Goal: Transaction & Acquisition: Subscribe to service/newsletter

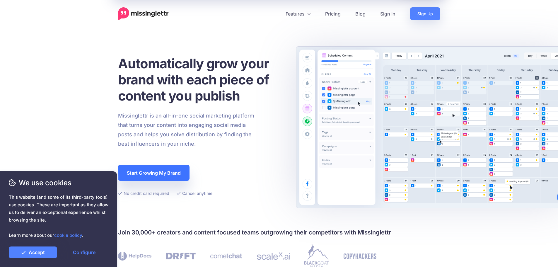
click at [155, 172] on link "Start Growing My Brand" at bounding box center [153, 173] width 71 height 16
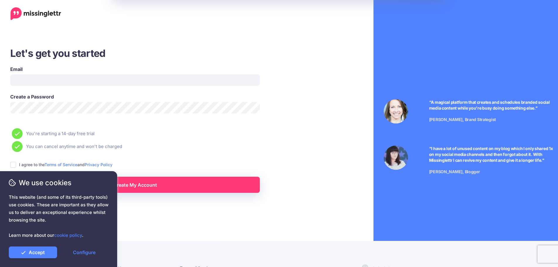
click at [253, 205] on div "Let's get you started Email Create a Password You're starting a 14-day free tri…" at bounding box center [161, 146] width 331 height 293
click at [43, 251] on link "Accept" at bounding box center [33, 252] width 48 height 12
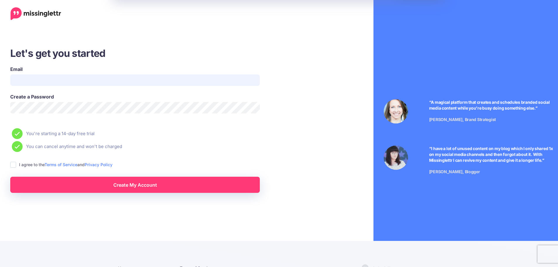
click at [26, 78] on input "Email" at bounding box center [135, 79] width 250 height 11
click at [28, 77] on input "Email" at bounding box center [135, 79] width 250 height 11
click at [51, 80] on input "**********" at bounding box center [135, 79] width 250 height 11
paste input "*"
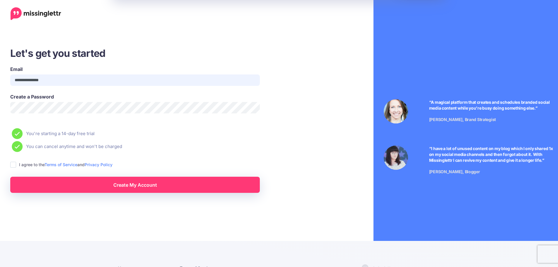
paste input "*"
type input "**********"
click at [11, 164] on ins at bounding box center [13, 165] width 6 height 6
click at [102, 182] on span "We use cookies" at bounding box center [59, 182] width 100 height 10
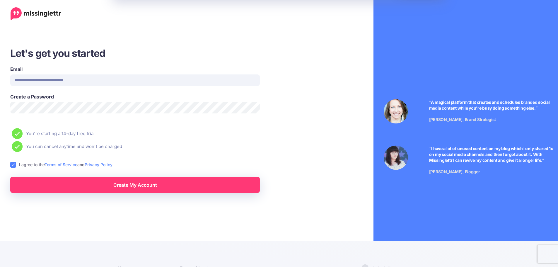
click at [146, 185] on link "Create My Account" at bounding box center [135, 185] width 250 height 16
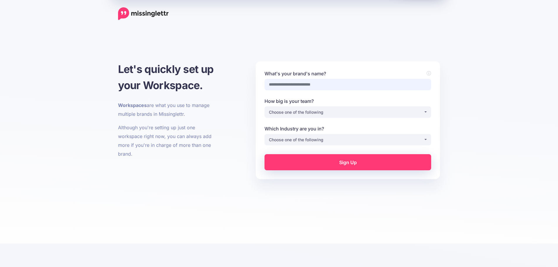
click at [293, 82] on input "What's your brand's name?" at bounding box center [347, 84] width 167 height 11
click at [290, 82] on input "What's your brand's name?" at bounding box center [347, 84] width 167 height 11
paste input "*"
paste input "**"
paste input "*"
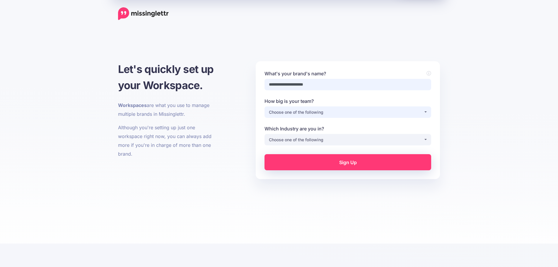
type input "**********"
click at [290, 111] on div "Choose one of the following" at bounding box center [346, 112] width 155 height 7
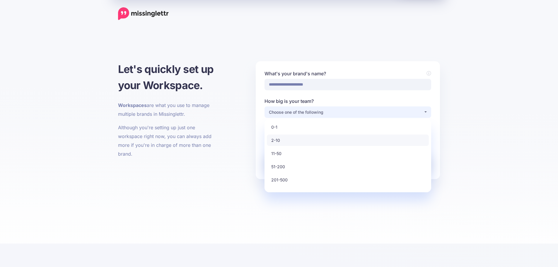
click at [281, 143] on link "2-10" at bounding box center [348, 139] width 162 height 11
select select "*"
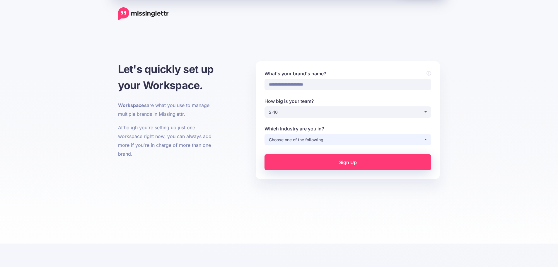
click at [282, 139] on div "Choose one of the following" at bounding box center [346, 139] width 155 height 7
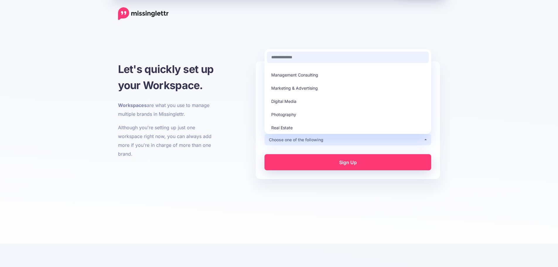
scroll to position [117, 0]
click at [296, 100] on span "Digital Media" at bounding box center [283, 99] width 25 height 7
select select "**********"
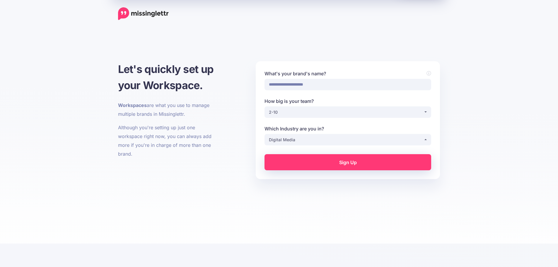
click at [351, 161] on link "Sign Up" at bounding box center [347, 162] width 167 height 16
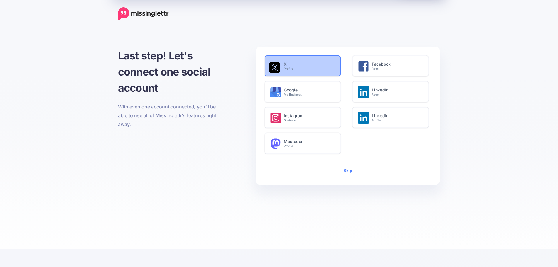
click at [296, 69] on small "Profile" at bounding box center [309, 69] width 50 height 4
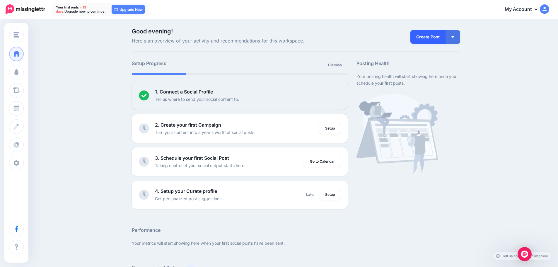
click at [435, 39] on link "Create Post" at bounding box center [427, 36] width 35 height 13
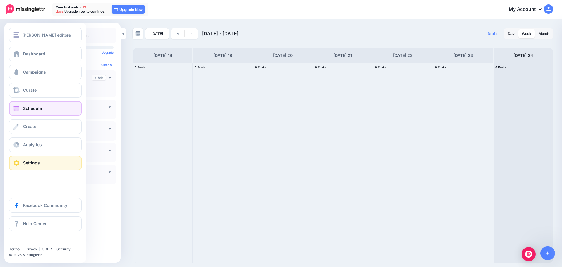
click at [36, 165] on link "Settings" at bounding box center [45, 163] width 73 height 15
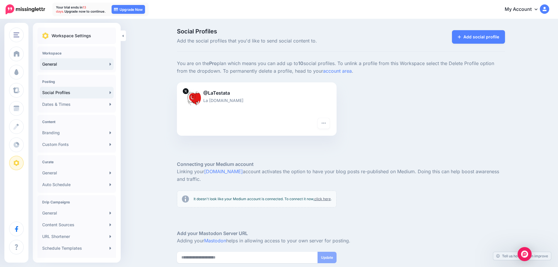
click at [50, 63] on link "General" at bounding box center [77, 64] width 74 height 12
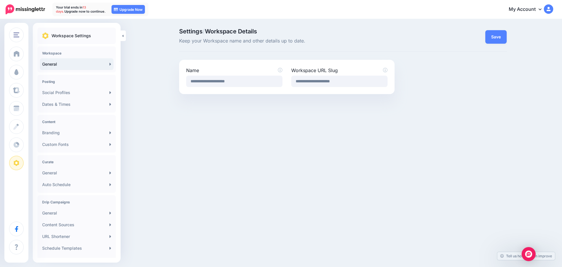
click at [525, 11] on link "My Account" at bounding box center [528, 9] width 50 height 14
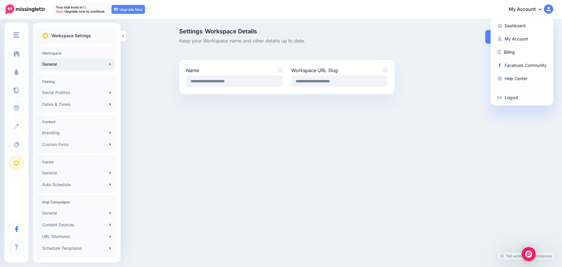
click at [525, 11] on link "My Account" at bounding box center [528, 9] width 50 height 14
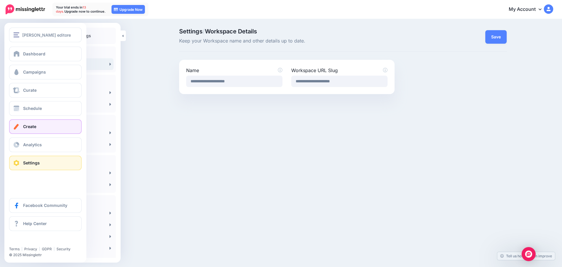
click at [32, 132] on link "Create" at bounding box center [45, 126] width 73 height 15
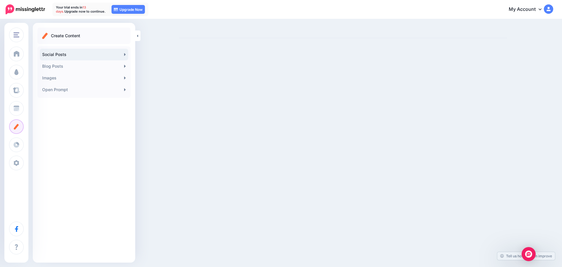
click at [61, 59] on link "Social Posts" at bounding box center [84, 55] width 88 height 12
click at [71, 91] on link "Open Prompt" at bounding box center [84, 90] width 88 height 12
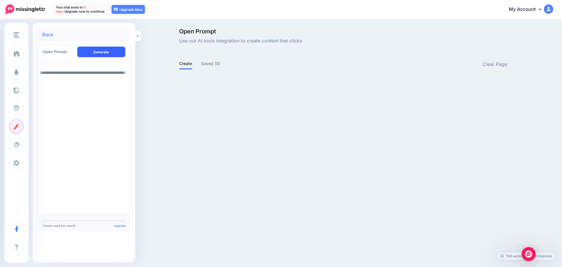
click at [99, 52] on button "Generate" at bounding box center [101, 52] width 48 height 11
click at [100, 52] on button "Generate" at bounding box center [101, 52] width 48 height 11
click at [65, 117] on textarea at bounding box center [84, 139] width 88 height 145
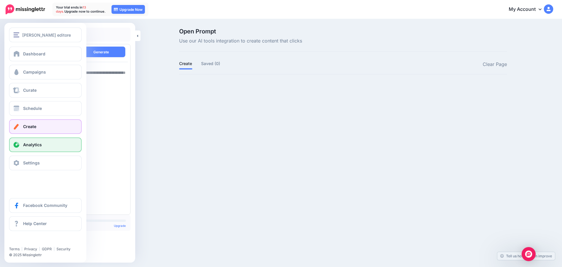
click at [35, 145] on span "Analytics" at bounding box center [32, 144] width 19 height 5
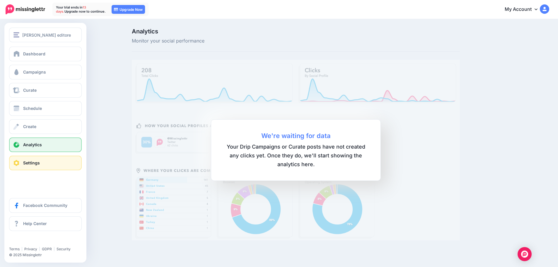
click at [33, 163] on span "Settings" at bounding box center [31, 162] width 17 height 5
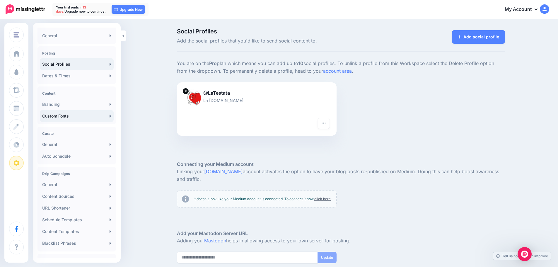
scroll to position [26, 0]
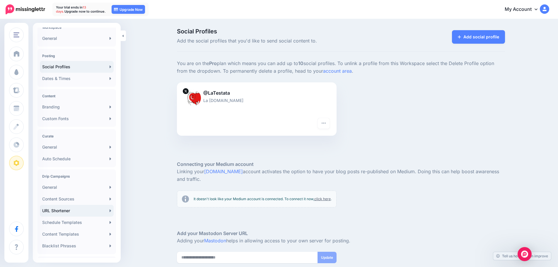
click at [64, 212] on link "URL Shortener" at bounding box center [77, 211] width 74 height 12
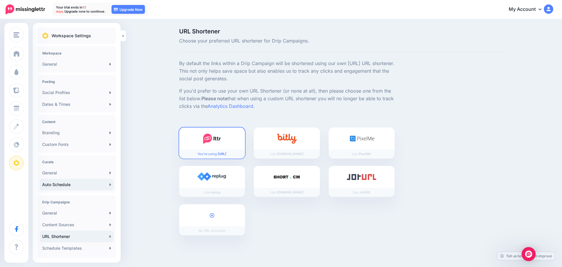
click at [43, 184] on link "Auto Schedule" at bounding box center [77, 185] width 74 height 12
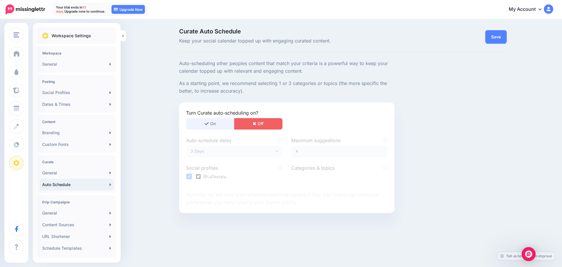
click at [220, 123] on button "On" at bounding box center [210, 123] width 48 height 11
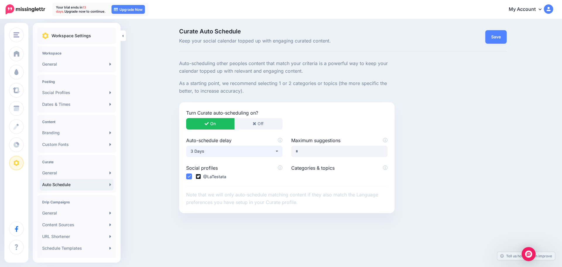
click at [211, 152] on div "3 Days" at bounding box center [233, 151] width 84 height 7
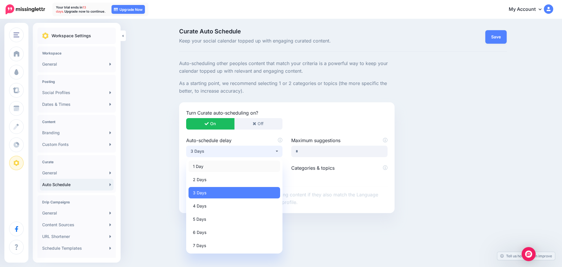
click at [199, 170] on link "1 Day" at bounding box center [235, 165] width 92 height 11
select select "*"
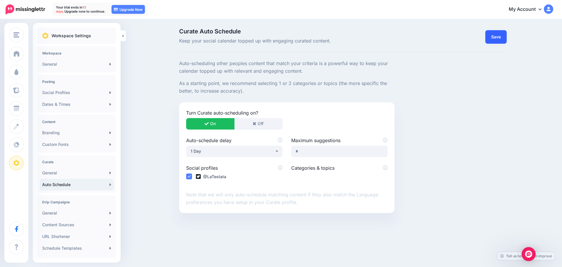
click at [494, 35] on link "Save" at bounding box center [496, 36] width 21 height 13
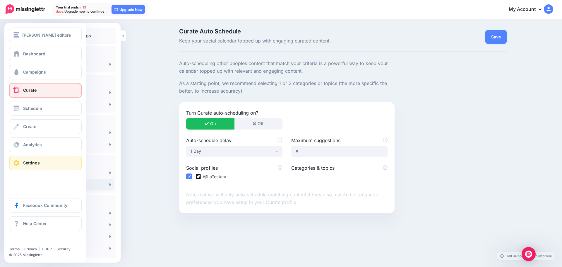
click at [29, 86] on link "Curate" at bounding box center [45, 90] width 73 height 15
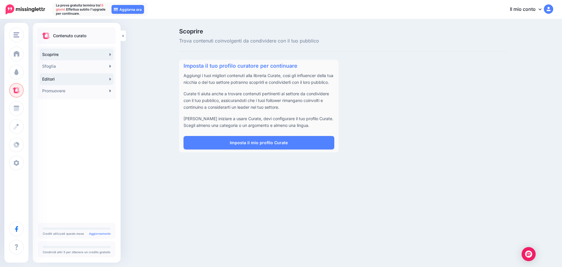
click at [74, 81] on link "Editori" at bounding box center [77, 79] width 74 height 12
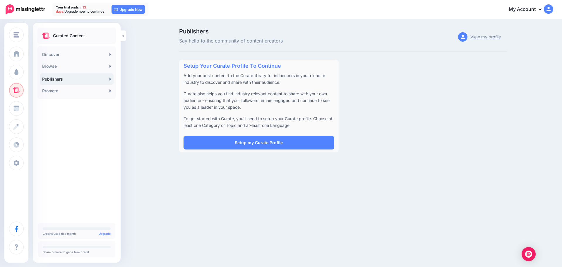
click at [478, 38] on link "View my profile" at bounding box center [486, 37] width 30 height 9
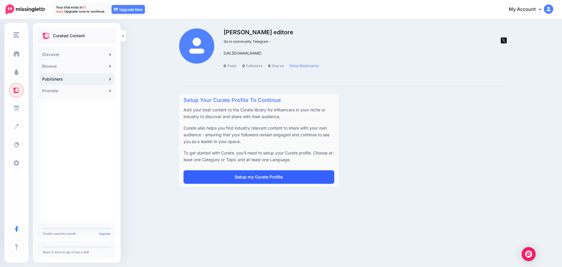
click at [247, 177] on link "Setup my Curate Profile" at bounding box center [259, 176] width 151 height 13
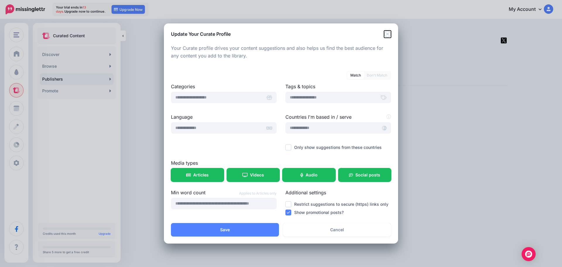
click at [385, 33] on icon "Close" at bounding box center [387, 33] width 7 height 7
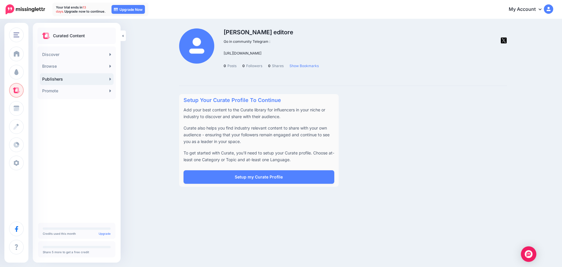
click at [527, 254] on img "Open Intercom Messenger" at bounding box center [529, 254] width 8 height 8
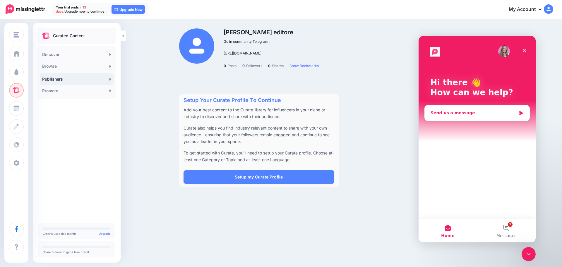
click at [522, 111] on icon "Intercom messenger" at bounding box center [521, 113] width 5 height 5
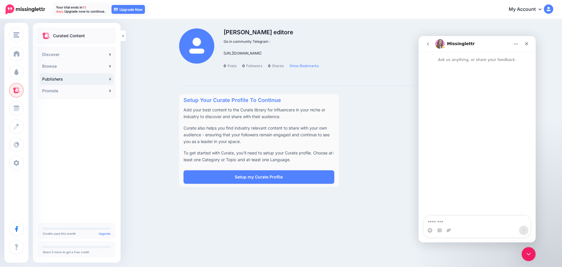
click at [443, 221] on textarea "Message…" at bounding box center [477, 221] width 107 height 10
type textarea "**********"
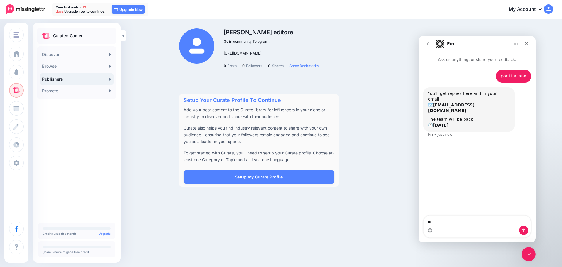
type textarea "*"
type textarea "**********"
click at [67, 54] on link "Discover" at bounding box center [77, 55] width 74 height 12
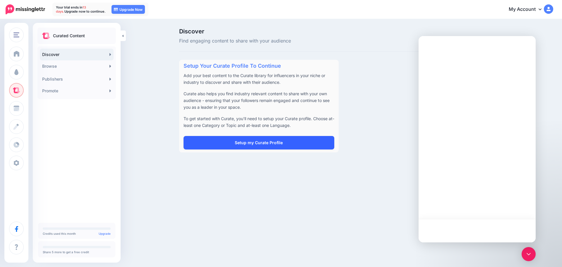
click at [259, 141] on link "Setup my Curate Profile" at bounding box center [259, 142] width 151 height 13
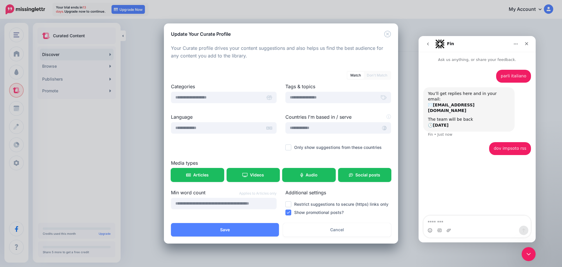
click at [391, 30] on div "Update Your Curate Profile" at bounding box center [281, 30] width 234 height 14
click at [387, 30] on div "Update Your Curate Profile" at bounding box center [281, 30] width 234 height 14
click at [388, 32] on icon "Close" at bounding box center [387, 33] width 7 height 7
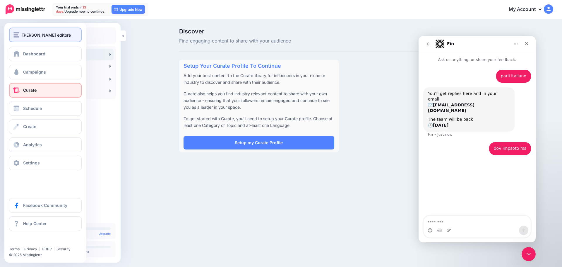
click at [45, 40] on button "[PERSON_NAME] editore" at bounding box center [45, 35] width 73 height 15
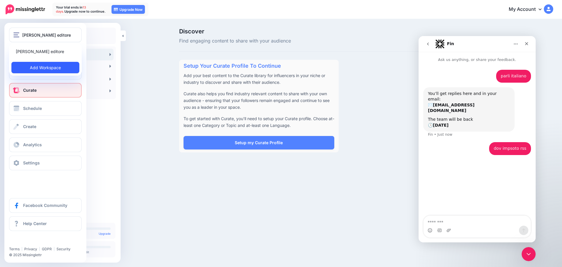
click at [41, 72] on link "Add Workspace" at bounding box center [45, 67] width 68 height 11
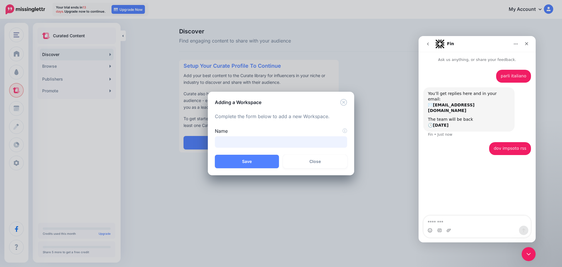
click at [230, 139] on input "Name" at bounding box center [281, 141] width 132 height 11
type input "********"
click at [251, 166] on button "Save" at bounding box center [247, 161] width 64 height 13
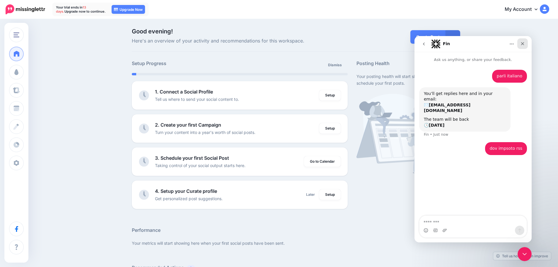
click at [520, 41] on div "Close" at bounding box center [522, 43] width 11 height 11
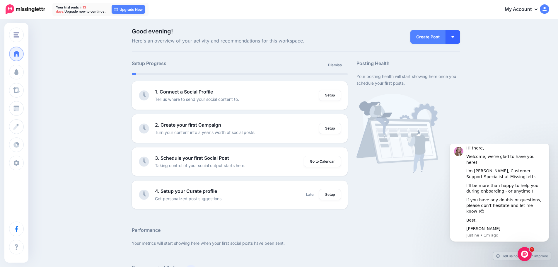
click at [452, 37] on button "button" at bounding box center [452, 36] width 15 height 13
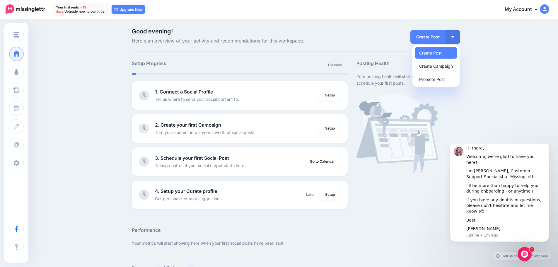
click at [452, 63] on link "Create Campaign" at bounding box center [436, 65] width 42 height 11
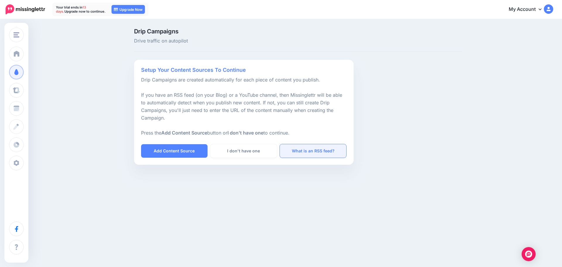
click at [294, 151] on link "What is an RSS feed?" at bounding box center [313, 150] width 66 height 13
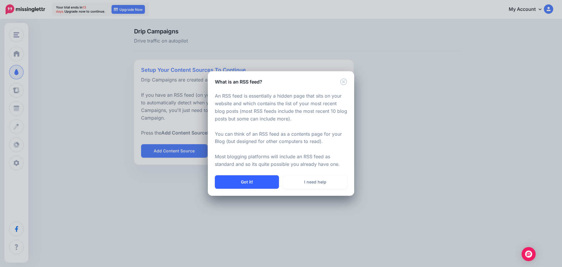
click at [242, 180] on button "Got it!" at bounding box center [247, 181] width 64 height 13
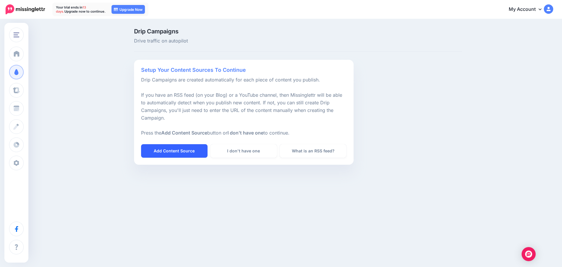
click at [171, 151] on link "Add Content Source" at bounding box center [174, 150] width 66 height 13
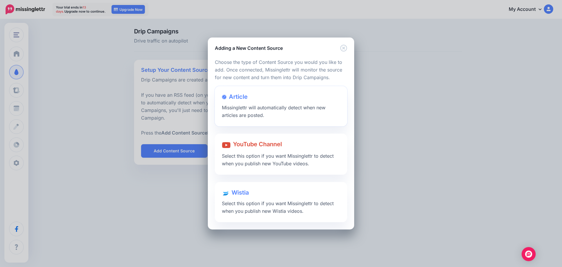
click at [239, 104] on div "Article Missinglettr will automatically detect when new articles are posted." at bounding box center [281, 106] width 132 height 40
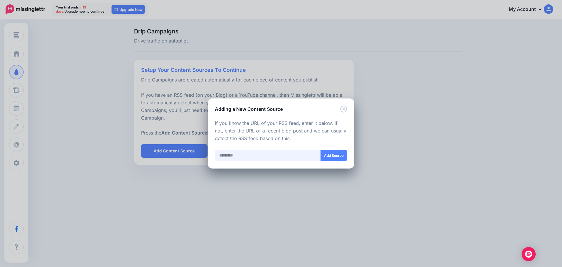
click at [233, 154] on input "text" at bounding box center [268, 155] width 106 height 11
click at [222, 156] on input "text" at bounding box center [268, 155] width 106 height 11
paste input "**********"
type input "**********"
click at [345, 153] on button "Add Source" at bounding box center [334, 155] width 27 height 11
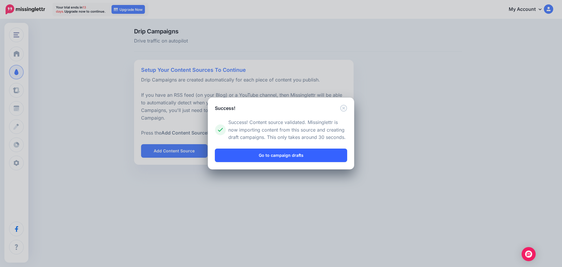
click at [300, 151] on link "Go to campaign drafts" at bounding box center [281, 154] width 132 height 13
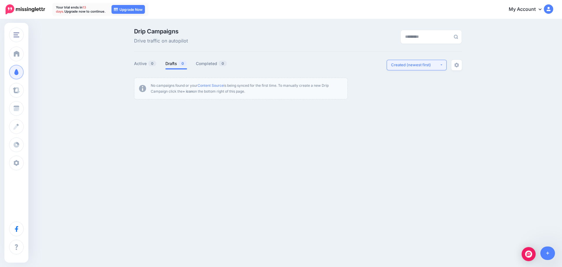
click at [408, 64] on div "Created (newest first)" at bounding box center [415, 65] width 49 height 6
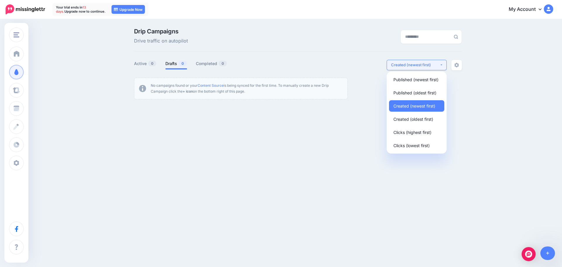
click at [408, 64] on div "Created (newest first)" at bounding box center [415, 65] width 49 height 6
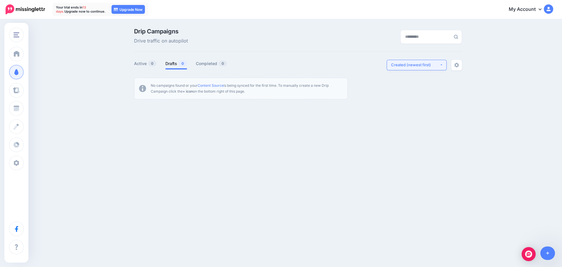
click at [408, 64] on div "Created (newest first)" at bounding box center [415, 65] width 49 height 6
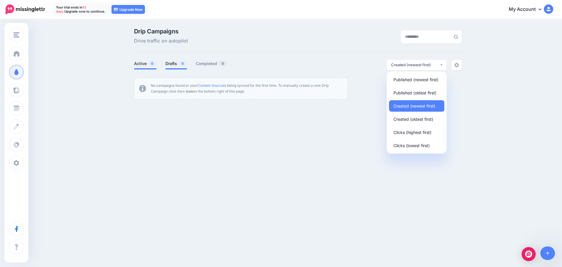
click at [136, 64] on link "Active 0" at bounding box center [145, 63] width 23 height 7
click at [180, 62] on span "0" at bounding box center [183, 64] width 8 height 6
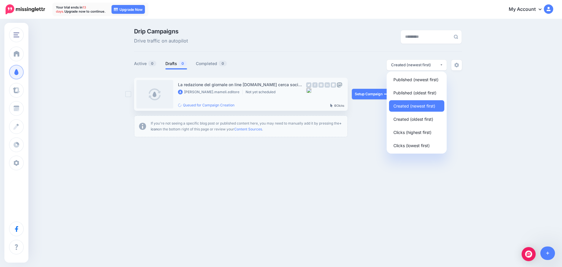
click at [153, 94] on link at bounding box center [154, 94] width 37 height 28
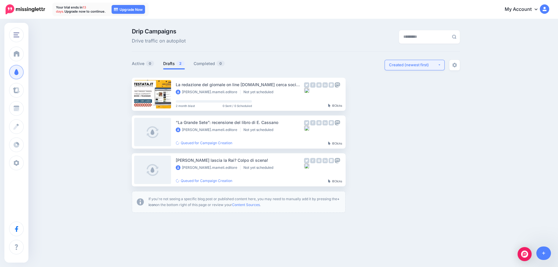
click at [417, 65] on div "Created (newest first)" at bounding box center [413, 65] width 49 height 6
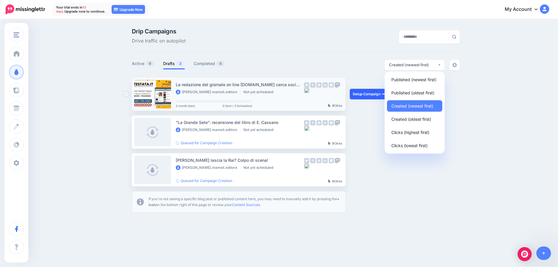
click at [384, 95] on link "Setup Campaign" at bounding box center [370, 94] width 40 height 11
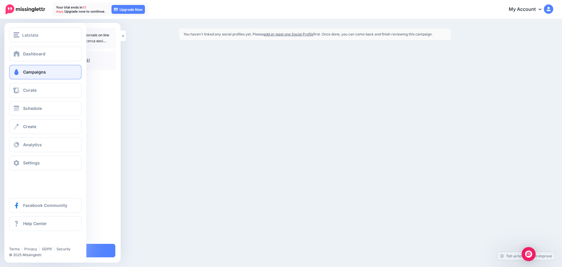
click at [35, 72] on span "Campaigns" at bounding box center [34, 71] width 23 height 5
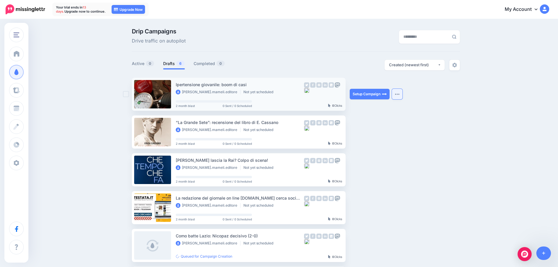
click at [398, 94] on img "button" at bounding box center [397, 94] width 5 height 2
click at [347, 56] on div "Drip Campaigns Drive traffic on autopilot Active 0 6 0" at bounding box center [295, 177] width 337 height 298
click at [397, 64] on div "Created (newest first)" at bounding box center [413, 65] width 49 height 6
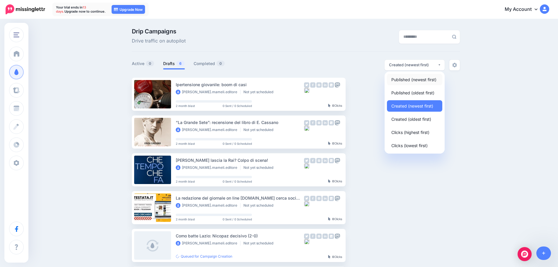
click at [397, 79] on span "Published (newest first)" at bounding box center [413, 79] width 45 height 7
select select "**********"
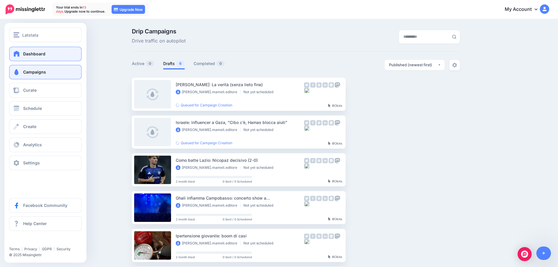
click at [32, 51] on span "Dashboard" at bounding box center [34, 53] width 22 height 5
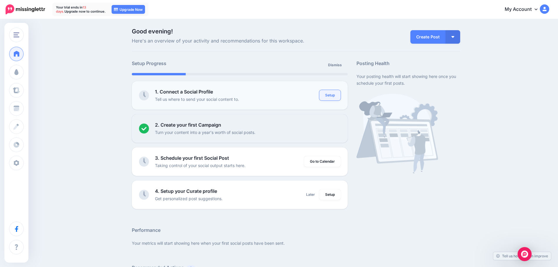
click at [338, 97] on link "Setup" at bounding box center [329, 95] width 21 height 11
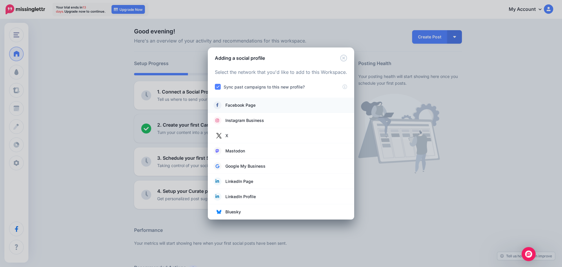
click at [233, 104] on span "Facebook Page" at bounding box center [241, 105] width 30 height 7
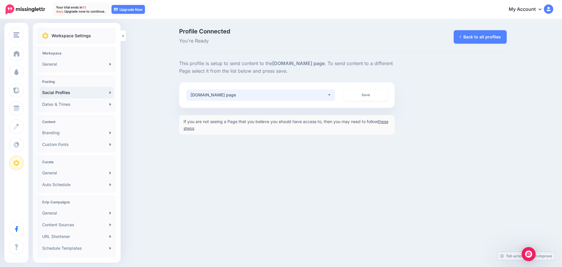
click at [304, 91] on div "[DOMAIN_NAME] page" at bounding box center [259, 94] width 137 height 7
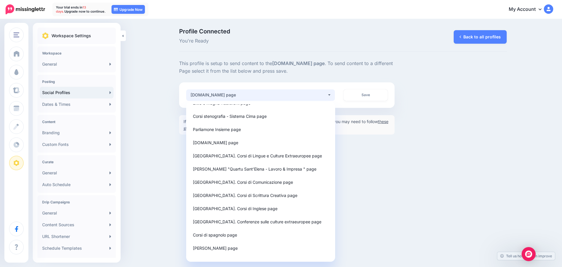
scroll to position [120, 0]
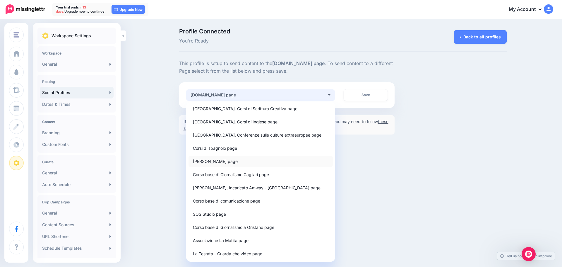
click at [213, 162] on span "[PERSON_NAME] page" at bounding box center [215, 161] width 45 height 7
select select "**********"
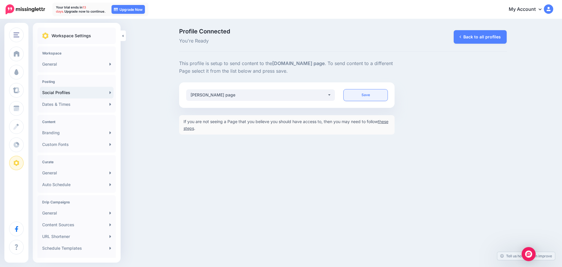
click at [371, 91] on link "Save" at bounding box center [366, 94] width 44 height 11
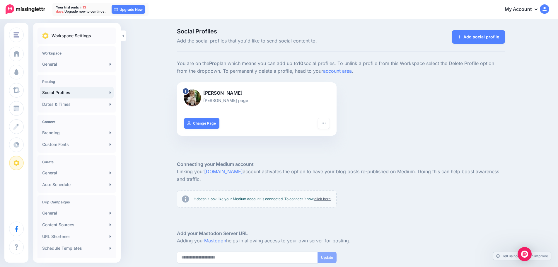
drag, startPoint x: 204, startPoint y: 92, endPoint x: 247, endPoint y: 91, distance: 42.8
click at [247, 91] on p "Cristian Mameli" at bounding box center [257, 93] width 146 height 8
click at [201, 122] on link "Change Page" at bounding box center [201, 123] width 35 height 11
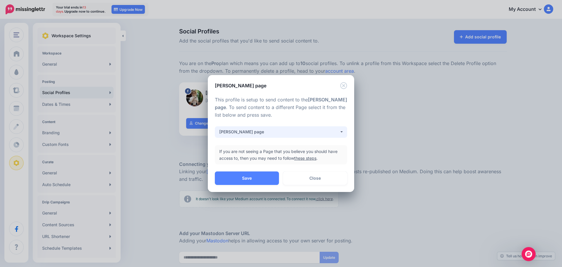
click at [255, 128] on button "Cristian Mameli page" at bounding box center [281, 131] width 132 height 11
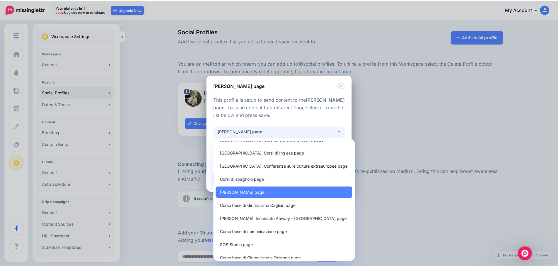
scroll to position [146, 0]
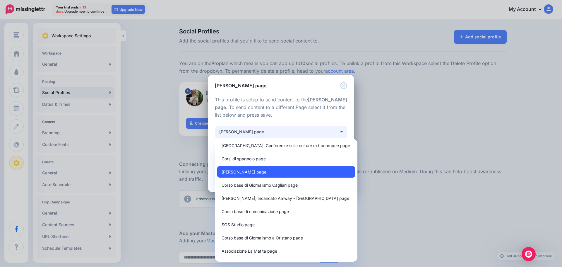
click at [248, 172] on span "Cristian Mameli page" at bounding box center [244, 171] width 45 height 7
select select "**********"
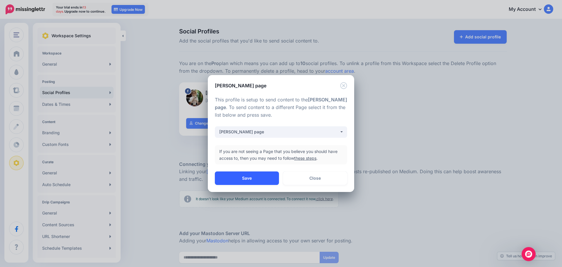
click at [264, 177] on button "Save" at bounding box center [247, 177] width 64 height 13
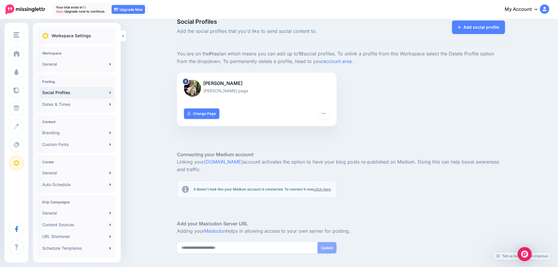
scroll to position [0, 0]
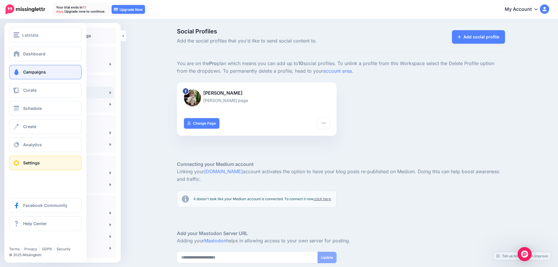
click at [15, 70] on span at bounding box center [17, 72] width 8 height 6
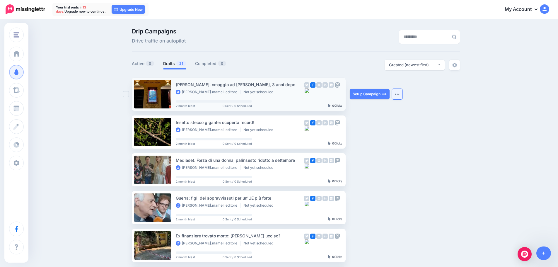
click at [402, 95] on button "button" at bounding box center [397, 94] width 11 height 11
click at [107, 72] on div "Drip Campaigns Drive traffic on autopilot Active 0 21 0" at bounding box center [279, 269] width 558 height 499
click at [429, 62] on div "Created (newest first)" at bounding box center [413, 65] width 49 height 6
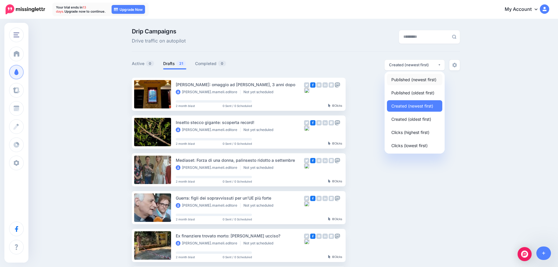
click at [410, 80] on span "Published (newest first)" at bounding box center [413, 79] width 45 height 7
select select "**********"
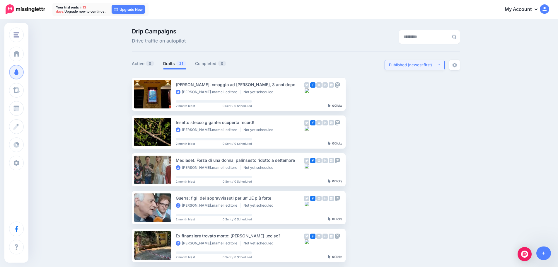
click at [412, 62] on button "Published (newest first)" at bounding box center [415, 65] width 60 height 11
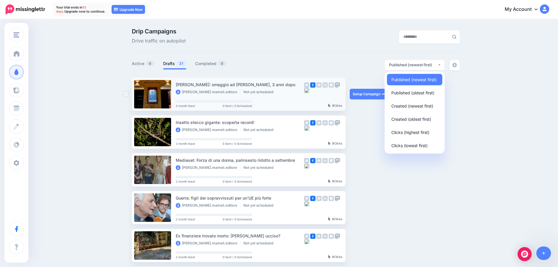
click at [366, 108] on div "Setup Campaign Review Campaign Regenerate Campaign Update Source URL Regenerate…" at bounding box center [372, 94] width 44 height 33
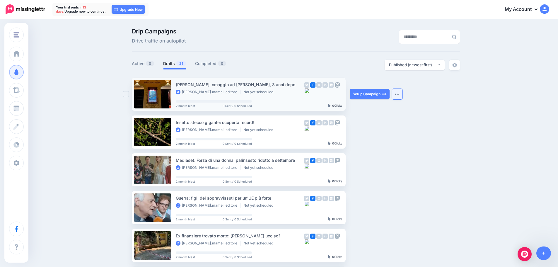
click at [399, 96] on button "button" at bounding box center [397, 94] width 11 height 11
click at [455, 64] on img at bounding box center [454, 65] width 5 height 5
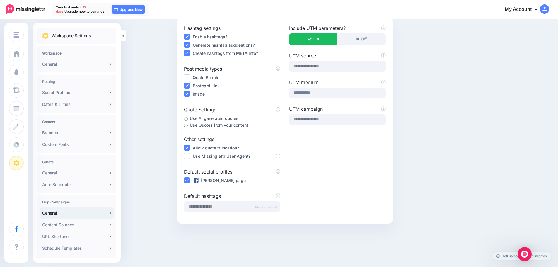
scroll to position [74, 0]
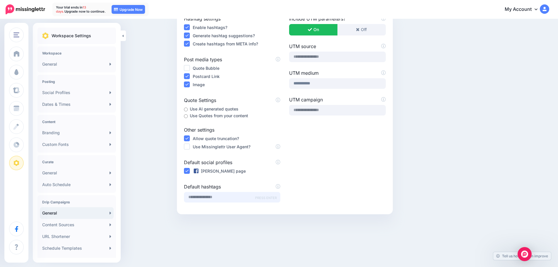
click at [219, 200] on input "text" at bounding box center [232, 197] width 96 height 11
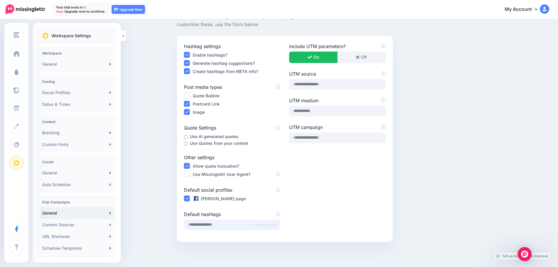
scroll to position [45, 0]
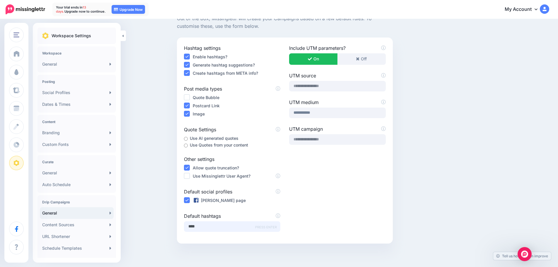
click at [200, 223] on input "****" at bounding box center [232, 226] width 96 height 11
paste input "*"
type input "**********"
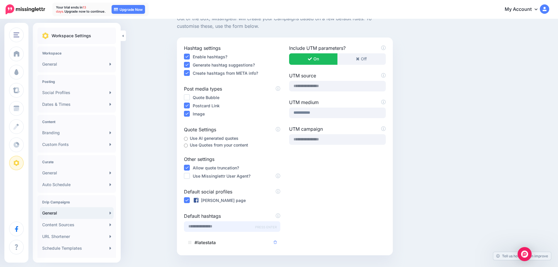
click at [197, 227] on input "text" at bounding box center [232, 226] width 96 height 11
paste input "*"
type input "**********"
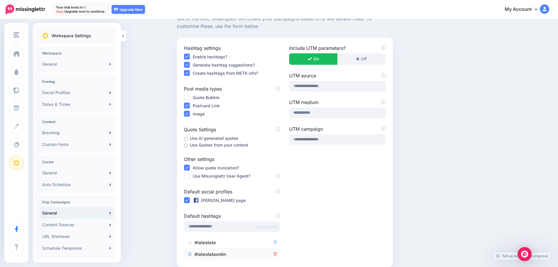
click at [277, 253] on icon at bounding box center [275, 253] width 3 height 3
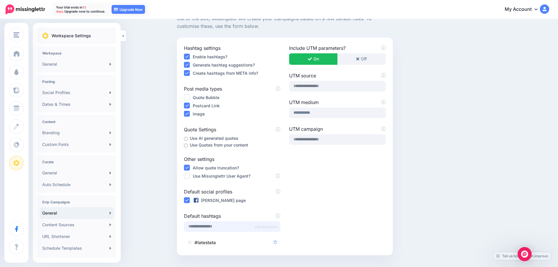
click at [217, 228] on input "text" at bounding box center [232, 226] width 96 height 11
paste input "*"
type input "**********"
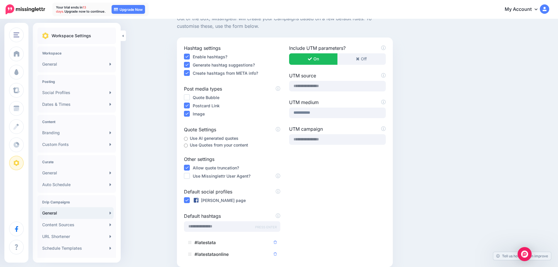
click at [311, 58] on icon "button" at bounding box center [310, 59] width 4 height 4
click at [320, 59] on button "On" at bounding box center [313, 58] width 48 height 11
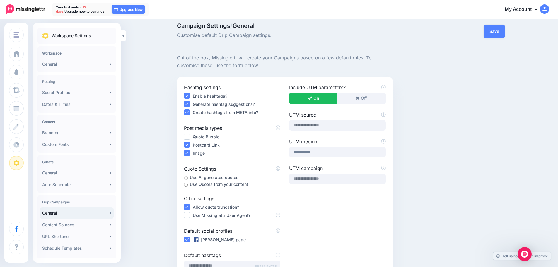
scroll to position [0, 0]
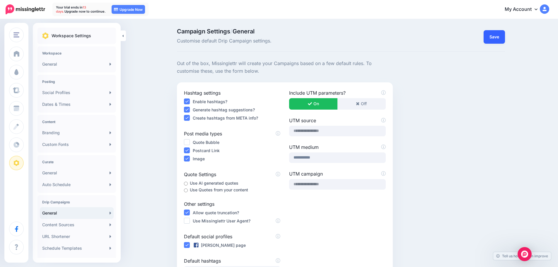
click at [500, 39] on button "Save" at bounding box center [494, 36] width 21 height 13
click at [126, 38] on link at bounding box center [123, 35] width 5 height 11
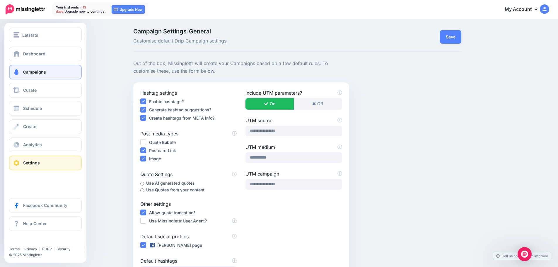
click at [24, 73] on span "Campaigns" at bounding box center [34, 71] width 23 height 5
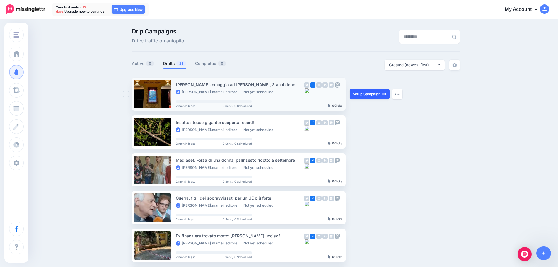
click at [367, 95] on link "Setup Campaign" at bounding box center [370, 94] width 40 height 11
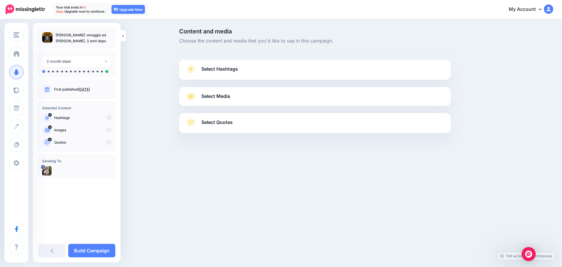
click at [221, 64] on div "Select Hashtags First let's make sure we're happy with the hashtags. Add, delet…" at bounding box center [315, 70] width 272 height 20
click at [219, 67] on span "Select Hashtags" at bounding box center [219, 69] width 37 height 8
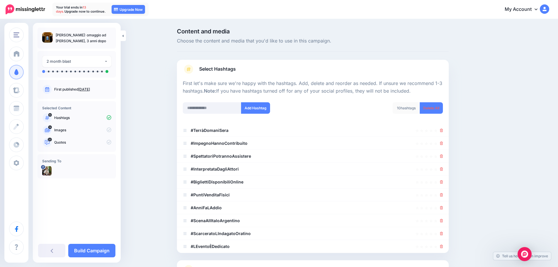
click at [219, 67] on span "Select Hashtags" at bounding box center [217, 69] width 37 height 8
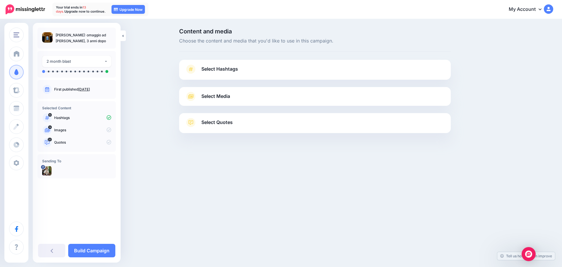
click at [219, 67] on span "Select Hashtags" at bounding box center [219, 69] width 37 height 8
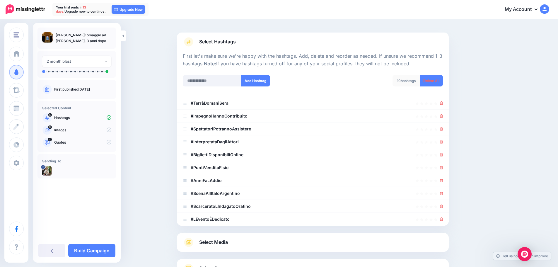
scroll to position [29, 0]
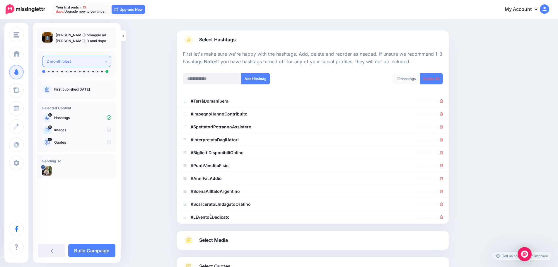
click at [59, 62] on div "2 month blast" at bounding box center [76, 61] width 58 height 7
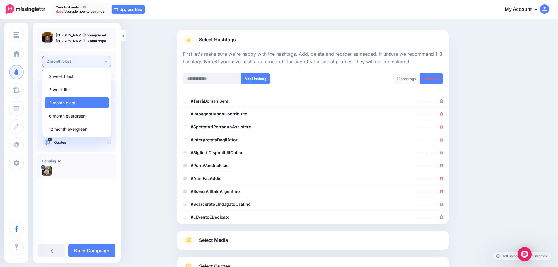
click at [59, 62] on div "2 month blast" at bounding box center [76, 61] width 58 height 7
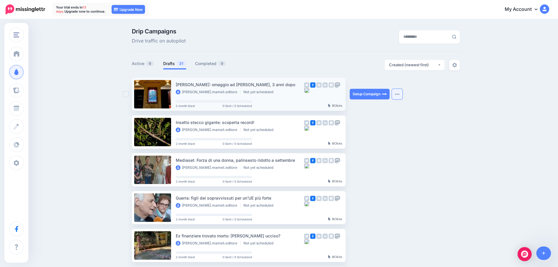
click at [400, 93] on button "button" at bounding box center [397, 94] width 11 height 11
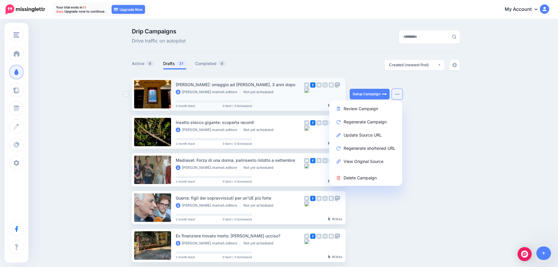
click at [268, 92] on div "cristian.mameli.editore Not yet scheduled" at bounding box center [240, 92] width 128 height 5
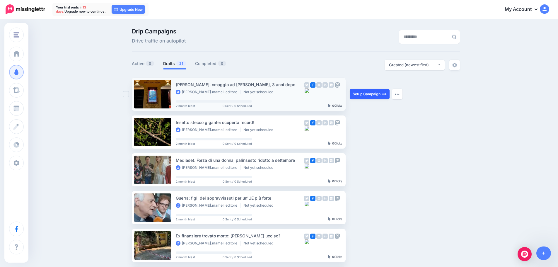
click at [377, 92] on link "Setup Campaign" at bounding box center [370, 94] width 40 height 11
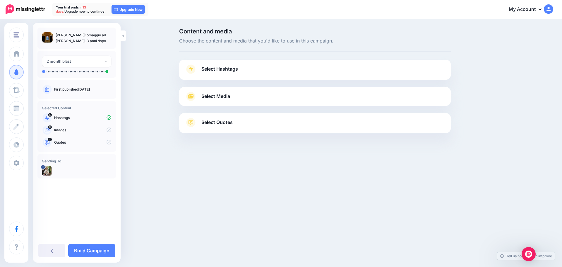
click at [108, 131] on icon at bounding box center [109, 129] width 5 height 5
click at [214, 99] on span "Select Media" at bounding box center [215, 96] width 29 height 8
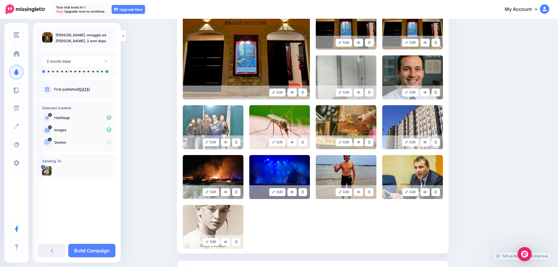
scroll to position [146, 0]
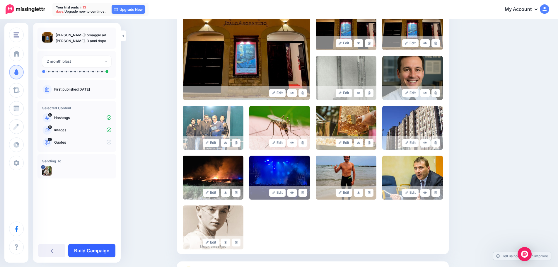
click at [100, 252] on link "Build Campaign" at bounding box center [91, 250] width 47 height 13
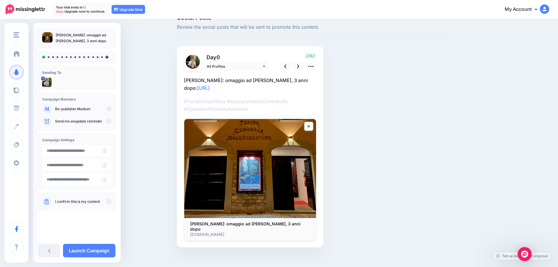
scroll to position [15, 0]
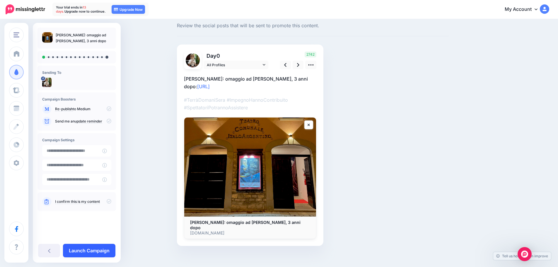
click at [94, 252] on link "Launch Campaign" at bounding box center [89, 250] width 52 height 13
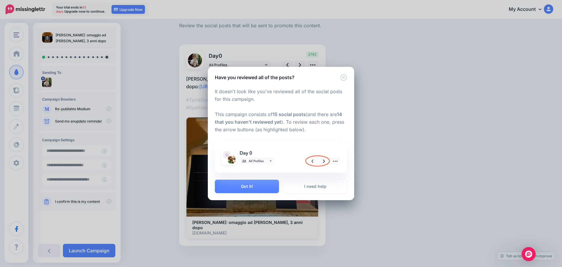
click at [324, 162] on img at bounding box center [280, 157] width 125 height 24
click at [238, 186] on button "Got it!" at bounding box center [247, 186] width 64 height 13
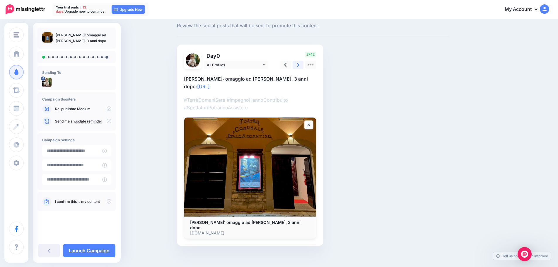
click at [303, 66] on link at bounding box center [298, 65] width 11 height 8
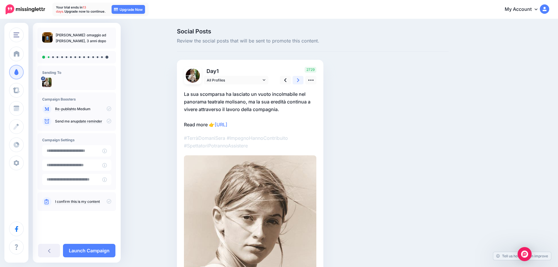
click at [299, 82] on icon at bounding box center [298, 80] width 2 height 6
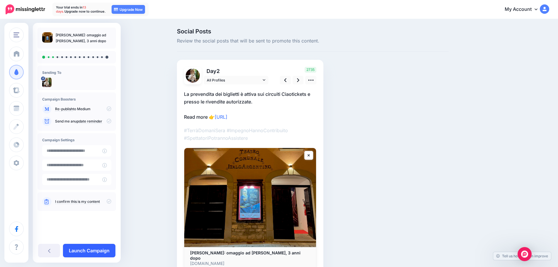
click at [82, 253] on link "Launch Campaign" at bounding box center [89, 250] width 52 height 13
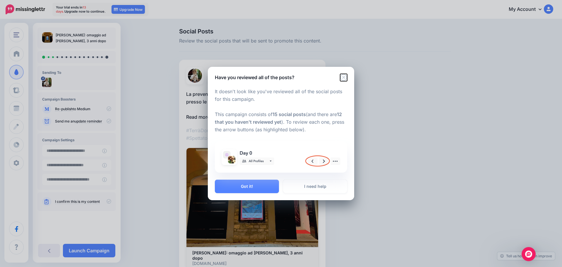
click at [346, 77] on icon "Close" at bounding box center [343, 77] width 7 height 7
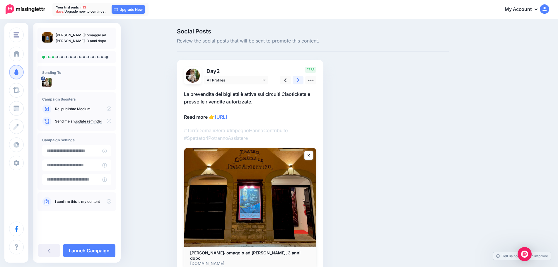
click at [303, 81] on link at bounding box center [298, 80] width 11 height 8
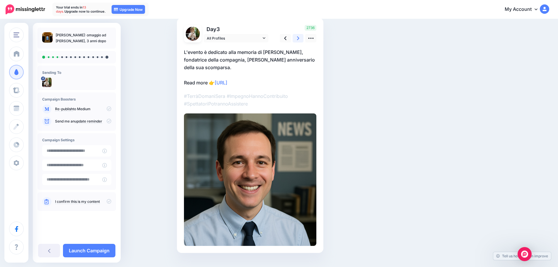
scroll to position [54, 0]
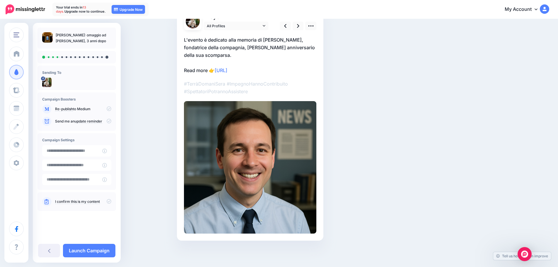
click at [288, 129] on img at bounding box center [250, 167] width 132 height 132
click at [312, 28] on icon at bounding box center [311, 26] width 6 height 6
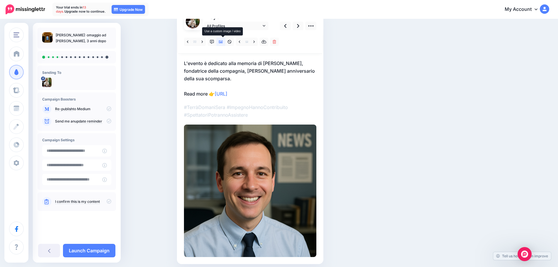
click at [223, 43] on icon at bounding box center [221, 42] width 4 height 4
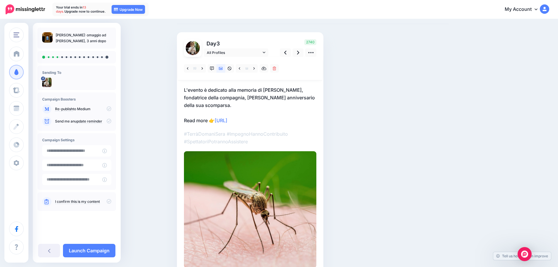
scroll to position [25, 0]
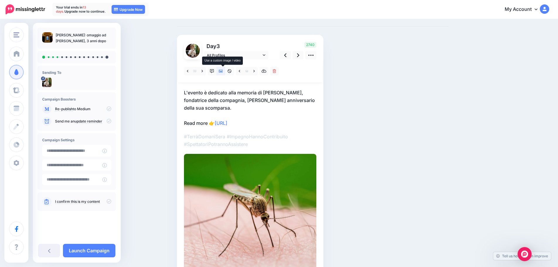
click at [223, 70] on icon at bounding box center [221, 71] width 4 height 4
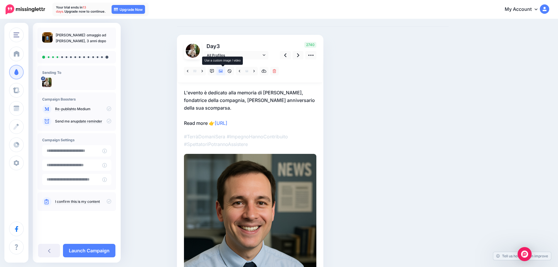
click at [223, 70] on icon at bounding box center [221, 71] width 4 height 4
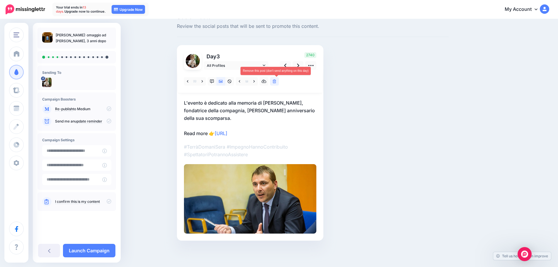
scroll to position [15, 0]
click at [298, 68] on link at bounding box center [298, 65] width 11 height 8
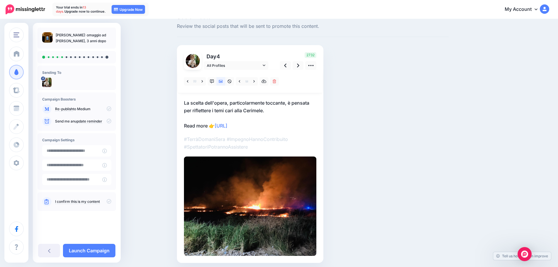
click at [301, 75] on div at bounding box center [250, 81] width 144 height 23
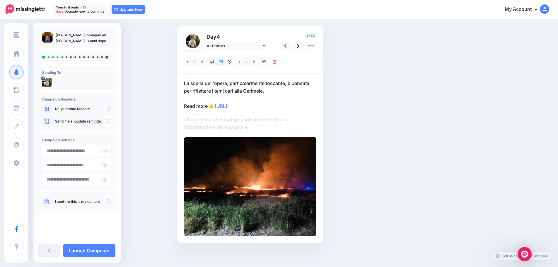
scroll to position [37, 0]
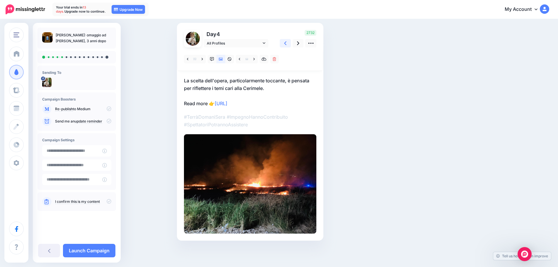
click at [286, 43] on icon at bounding box center [285, 43] width 2 height 4
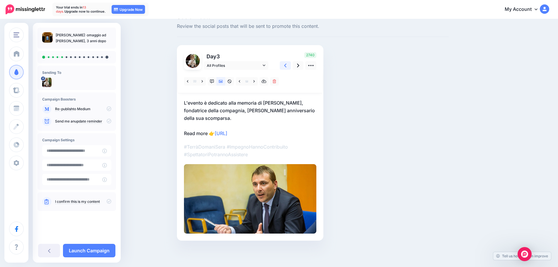
click at [289, 66] on link at bounding box center [285, 65] width 11 height 8
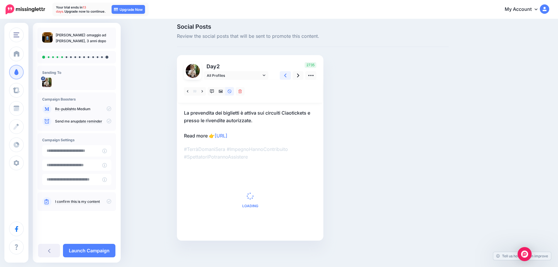
scroll to position [5, 0]
click at [286, 77] on icon at bounding box center [285, 76] width 2 height 4
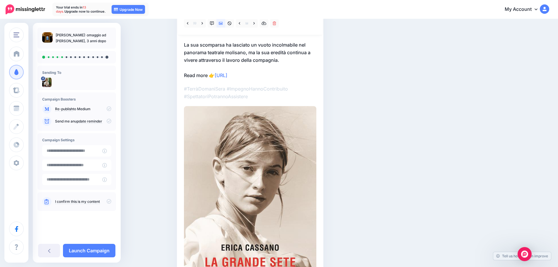
scroll to position [59, 0]
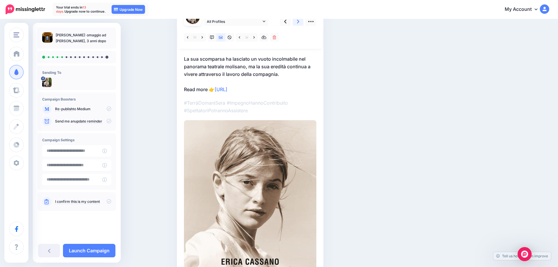
click at [298, 22] on link at bounding box center [298, 21] width 11 height 8
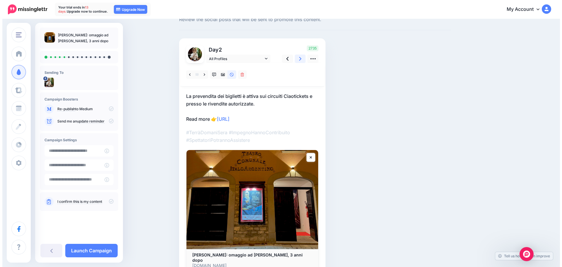
scroll to position [0, 0]
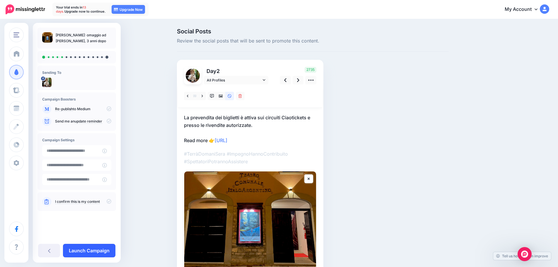
click at [101, 248] on link "Launch Campaign" at bounding box center [89, 250] width 52 height 13
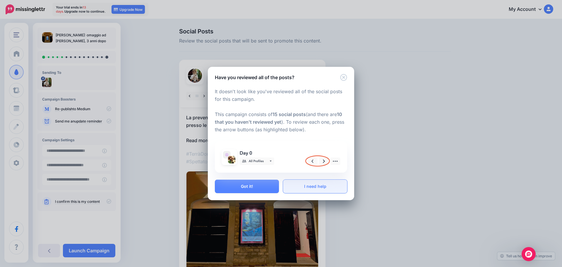
click at [297, 183] on link "I need help" at bounding box center [315, 186] width 64 height 13
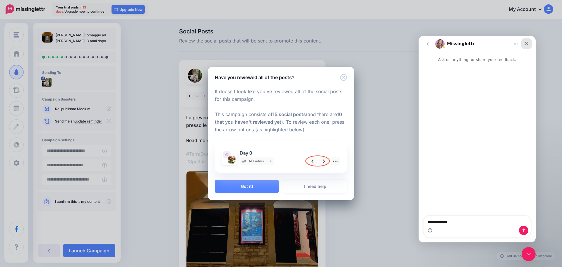
click at [525, 43] on icon "Close" at bounding box center [527, 43] width 5 height 5
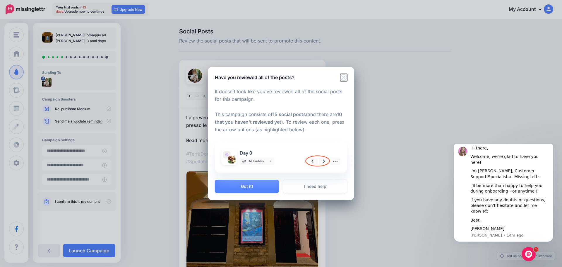
click at [346, 78] on icon "Close" at bounding box center [343, 77] width 7 height 7
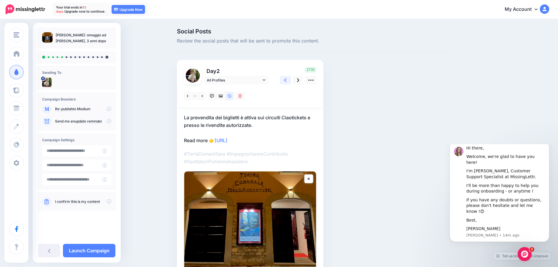
click at [289, 78] on link at bounding box center [285, 80] width 11 height 8
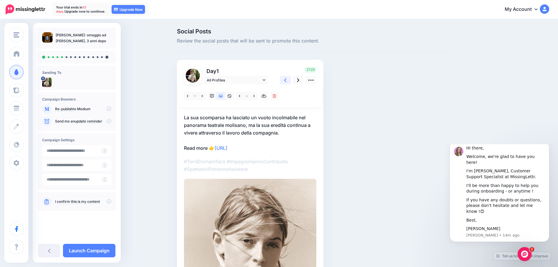
click at [289, 78] on link at bounding box center [285, 80] width 11 height 8
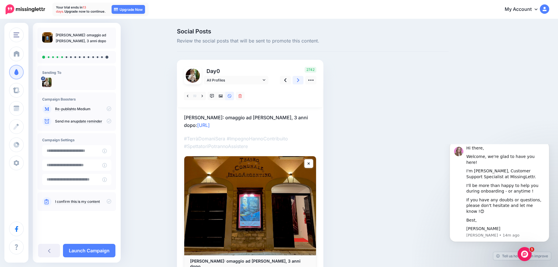
click at [299, 80] on icon at bounding box center [298, 80] width 2 height 4
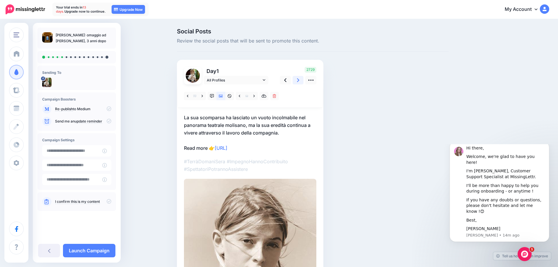
click at [299, 80] on icon at bounding box center [298, 80] width 2 height 4
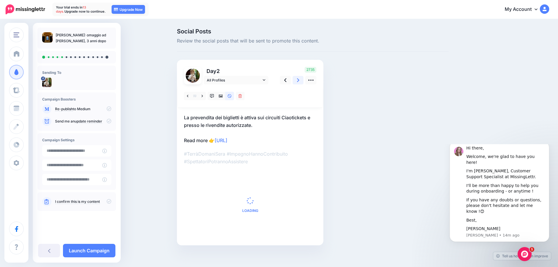
click at [299, 80] on icon at bounding box center [298, 80] width 2 height 4
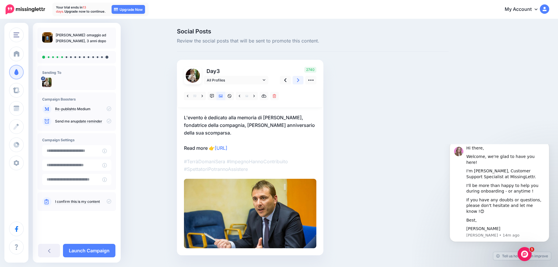
click at [299, 80] on icon at bounding box center [298, 80] width 2 height 4
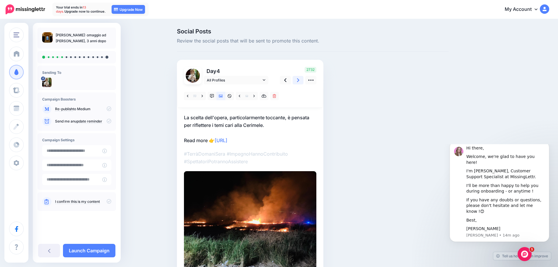
click at [299, 80] on icon at bounding box center [298, 80] width 2 height 4
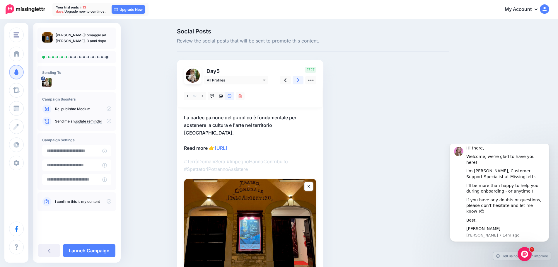
click at [299, 80] on icon at bounding box center [298, 80] width 2 height 4
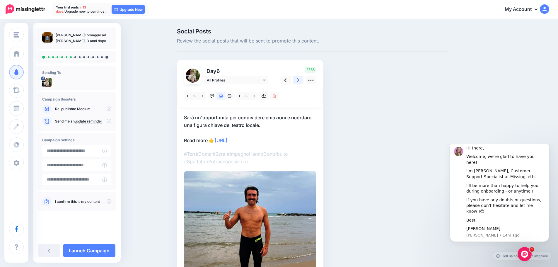
click at [299, 80] on icon at bounding box center [298, 80] width 2 height 4
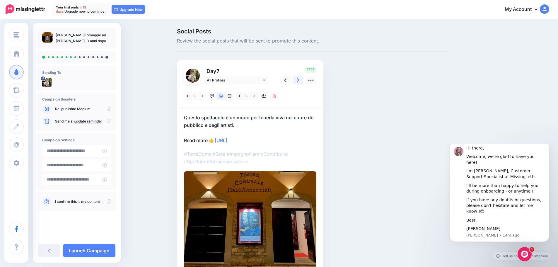
click at [299, 80] on icon at bounding box center [298, 80] width 2 height 4
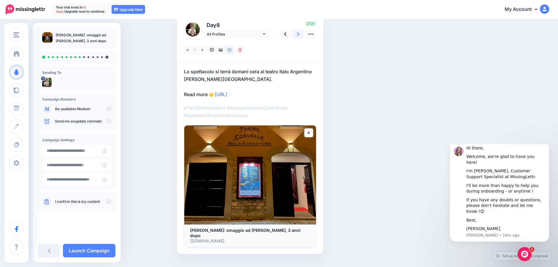
scroll to position [54, 0]
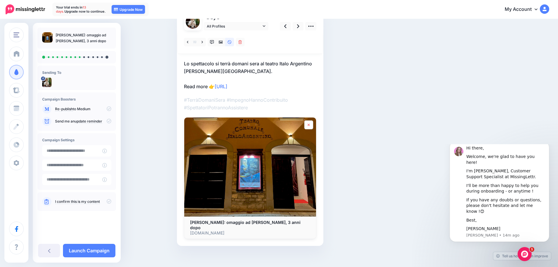
click at [310, 124] on icon at bounding box center [309, 125] width 2 height 4
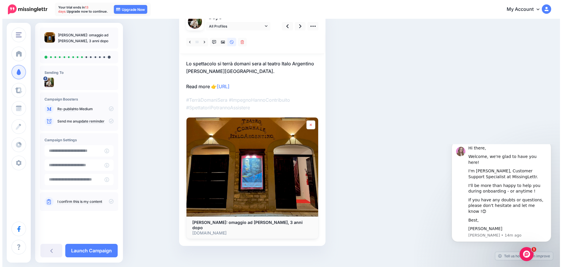
scroll to position [0, 0]
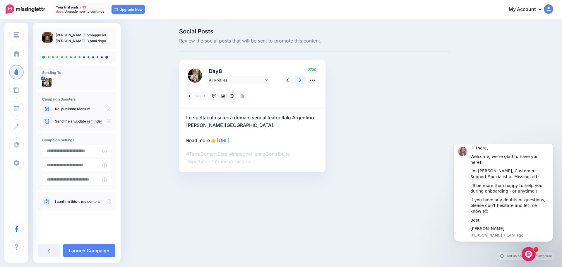
click at [298, 80] on link at bounding box center [300, 80] width 11 height 8
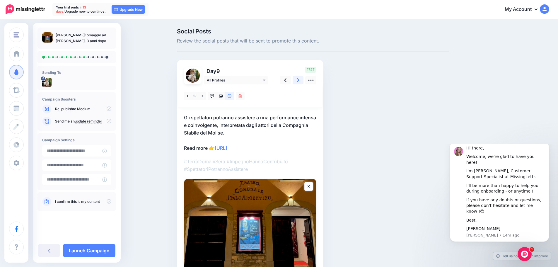
click at [298, 80] on link at bounding box center [298, 80] width 11 height 8
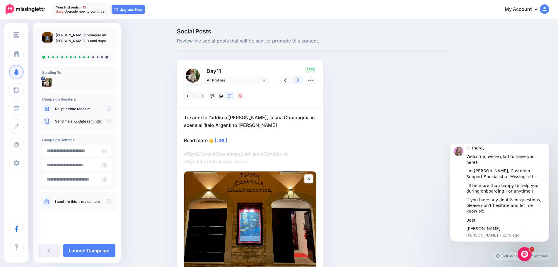
click at [298, 80] on link at bounding box center [298, 80] width 11 height 8
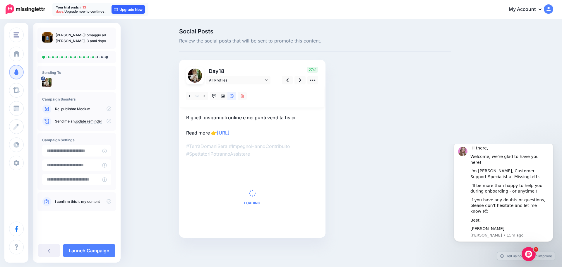
click at [126, 10] on link "Upgrade Now" at bounding box center [128, 9] width 33 height 9
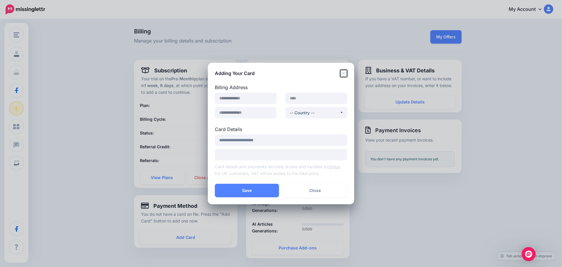
click at [345, 75] on icon "Close" at bounding box center [343, 73] width 7 height 7
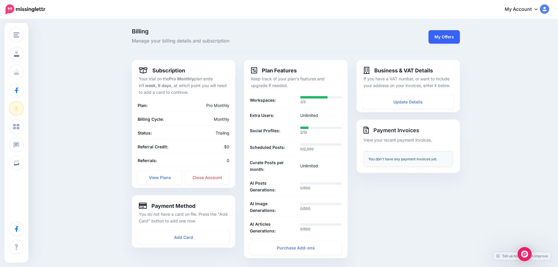
click at [446, 40] on link "My Offers" at bounding box center [443, 36] width 31 height 13
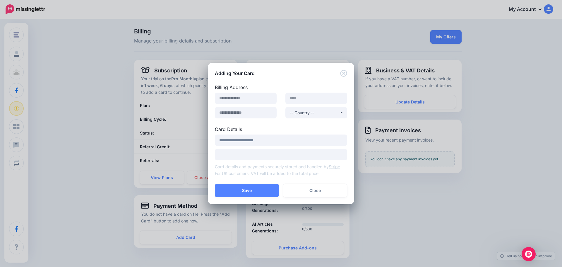
click at [346, 68] on div "Adding Your Card" at bounding box center [281, 70] width 146 height 14
click at [347, 73] on div "Adding Your Card" at bounding box center [281, 70] width 146 height 14
click at [345, 74] on icon "Close" at bounding box center [343, 73] width 7 height 7
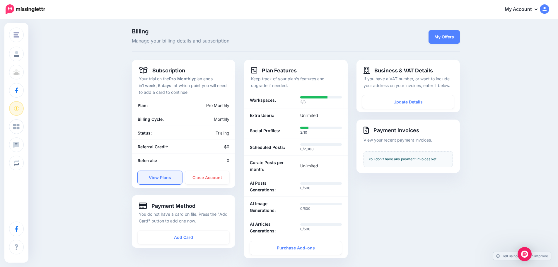
click at [162, 177] on link "View Plans" at bounding box center [160, 177] width 45 height 13
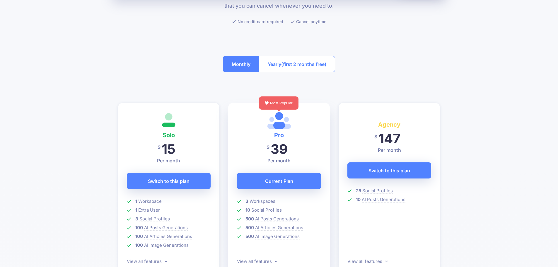
scroll to position [29, 0]
